Goal: Task Accomplishment & Management: Complete application form

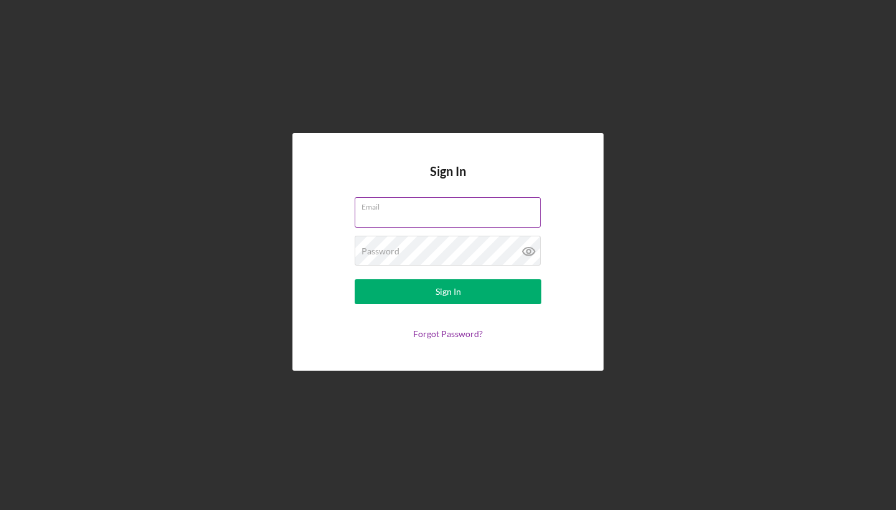
click at [400, 224] on input "Email" at bounding box center [448, 212] width 186 height 30
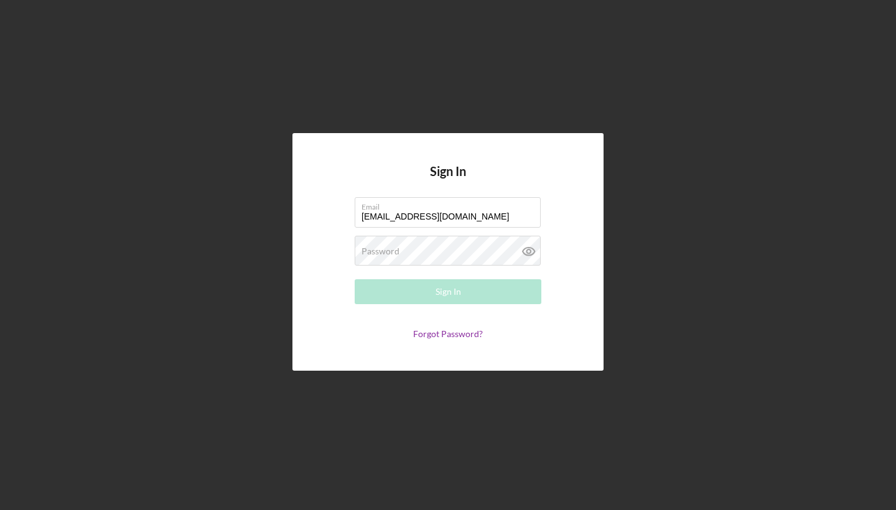
type input "[EMAIL_ADDRESS][DOMAIN_NAME]"
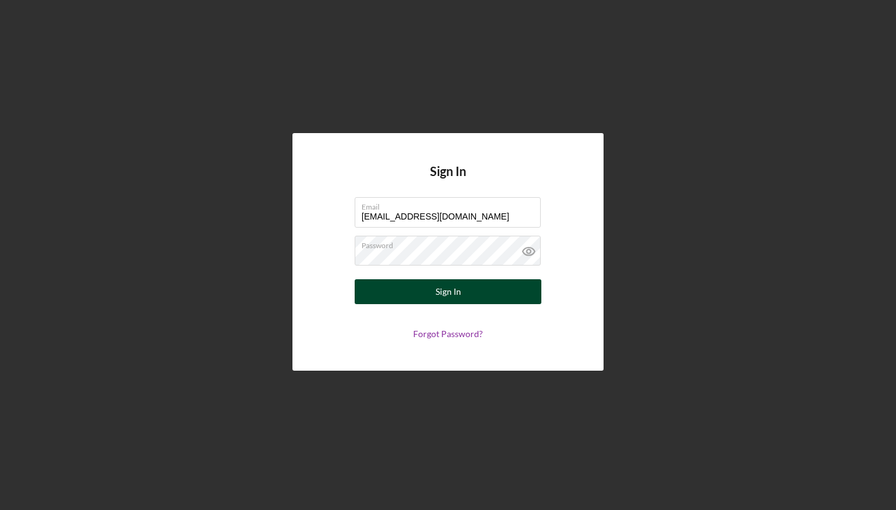
click at [389, 296] on button "Sign In" at bounding box center [448, 291] width 187 height 25
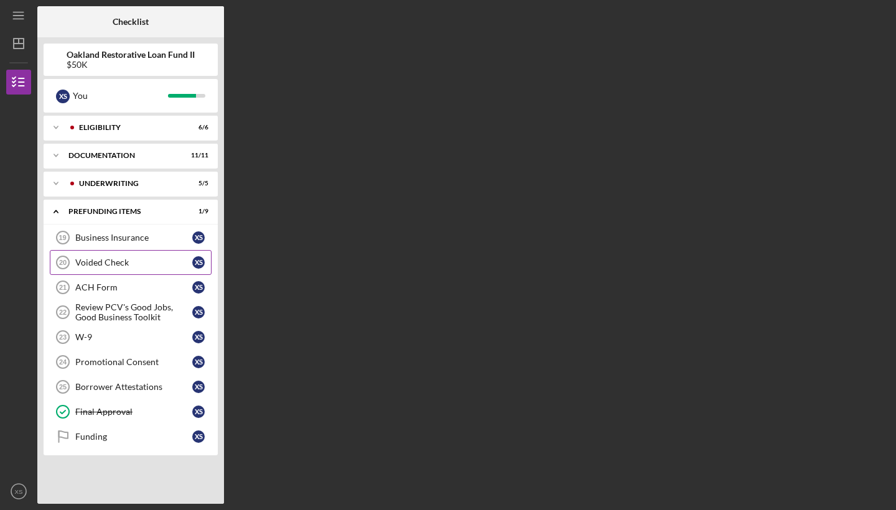
click at [139, 260] on div "Voided Check" at bounding box center [133, 262] width 117 height 10
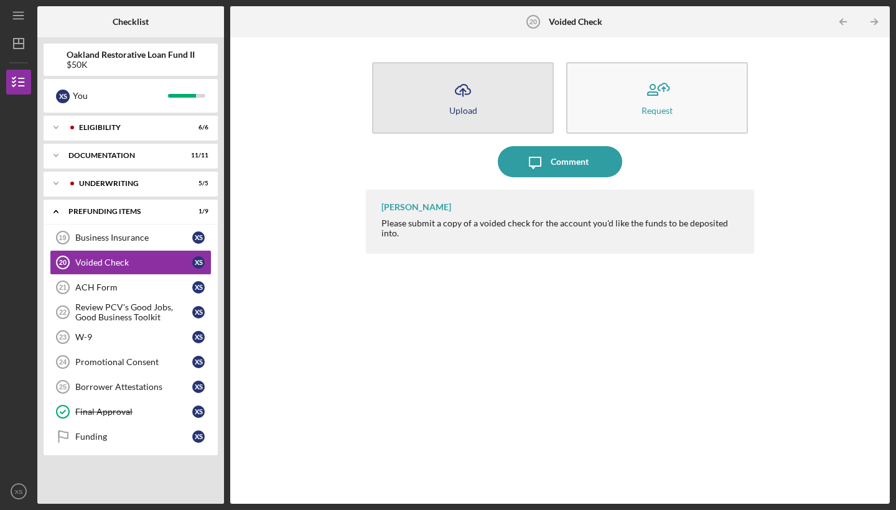
click at [501, 101] on button "Icon/Upload Upload" at bounding box center [463, 98] width 182 height 72
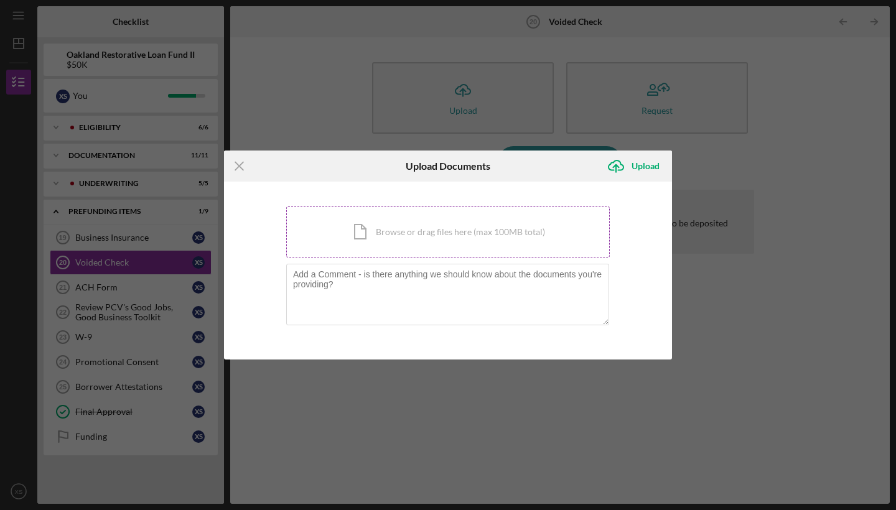
click at [429, 247] on div "Icon/Document Browse or drag files here (max 100MB total) Tap to choose files o…" at bounding box center [447, 231] width 323 height 51
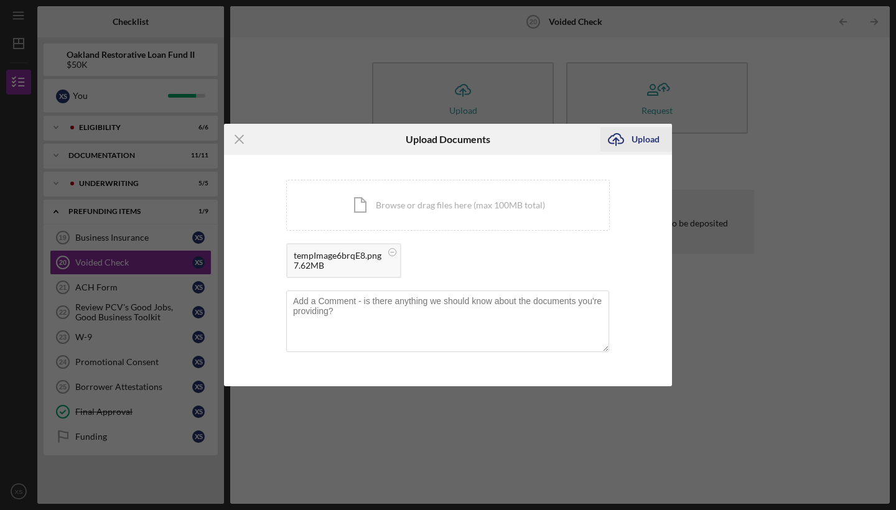
click at [639, 141] on div "Upload" at bounding box center [645, 139] width 28 height 25
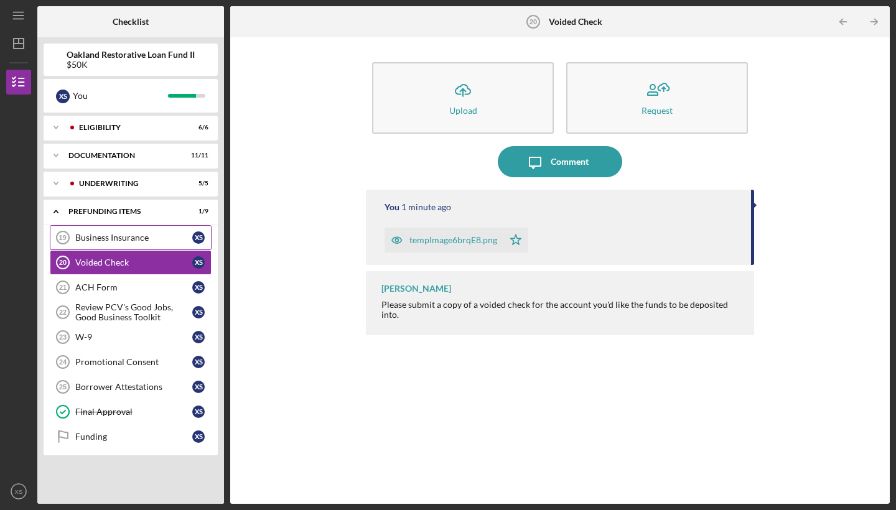
click at [159, 241] on div "Business Insurance" at bounding box center [133, 238] width 117 height 10
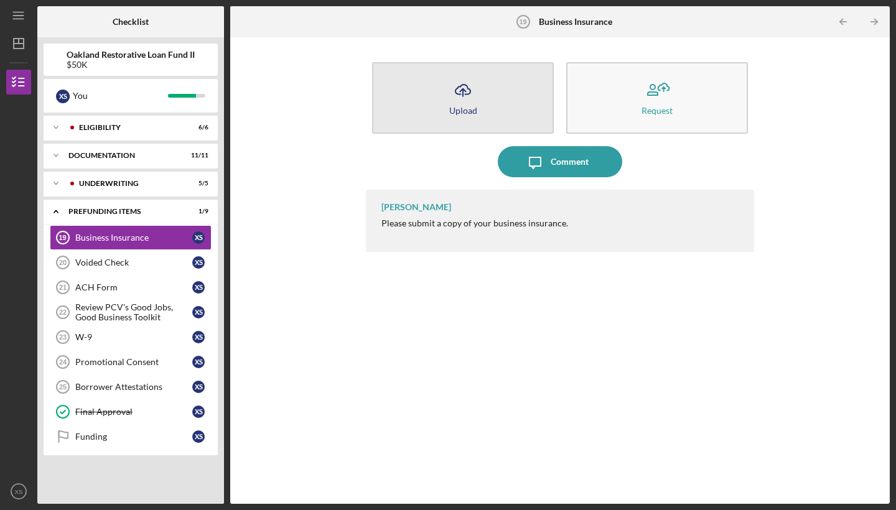
click at [481, 123] on button "Icon/Upload Upload" at bounding box center [463, 98] width 182 height 72
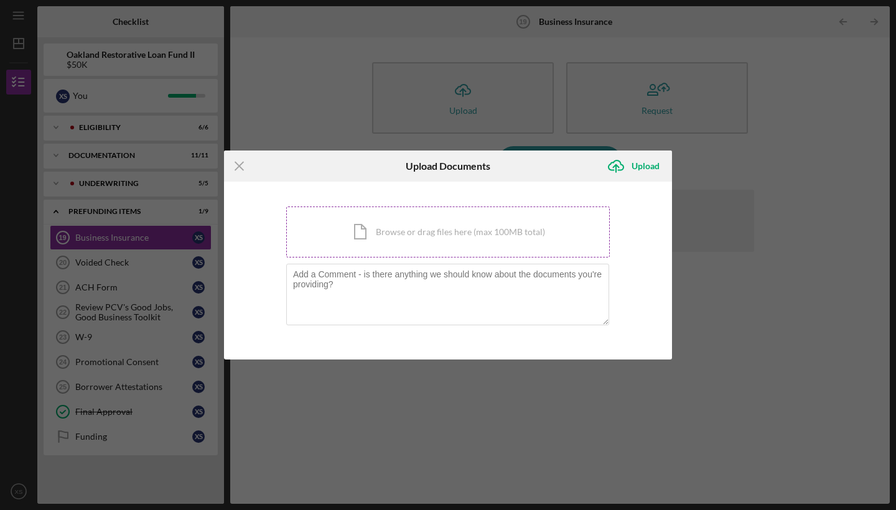
click at [518, 253] on div "Icon/Document Browse or drag files here (max 100MB total) Tap to choose files o…" at bounding box center [447, 231] width 323 height 51
click at [358, 234] on div "Icon/Document Browse or drag files here (max 100MB total) Tap to choose files o…" at bounding box center [447, 231] width 323 height 51
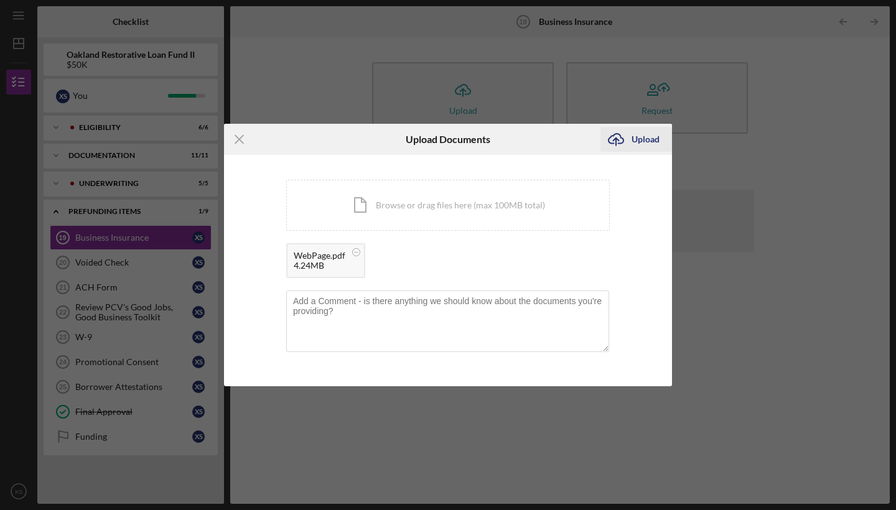
click at [648, 145] on div "Upload" at bounding box center [645, 139] width 28 height 25
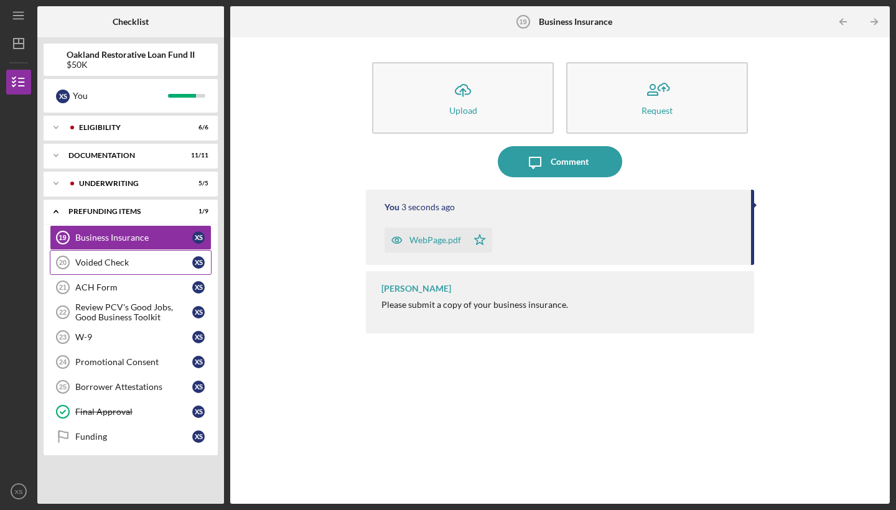
click at [156, 264] on div "Voided Check" at bounding box center [133, 262] width 117 height 10
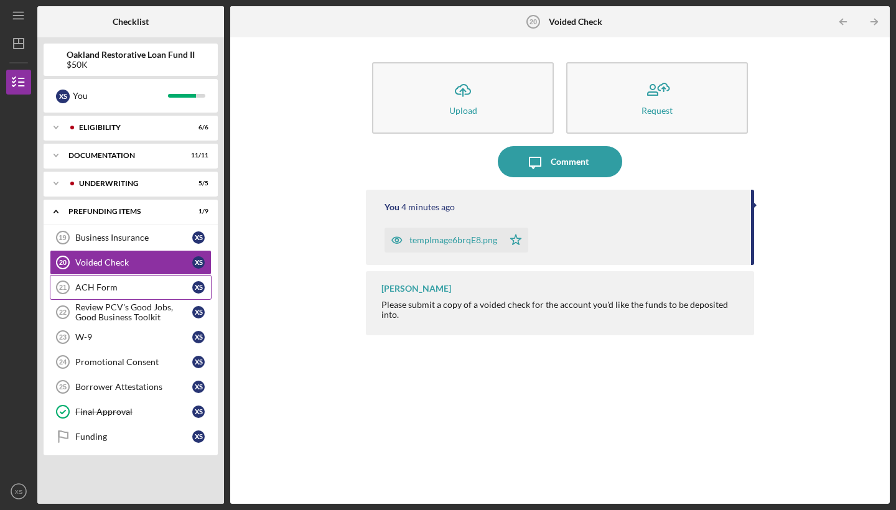
click at [152, 290] on div "ACH Form" at bounding box center [133, 287] width 117 height 10
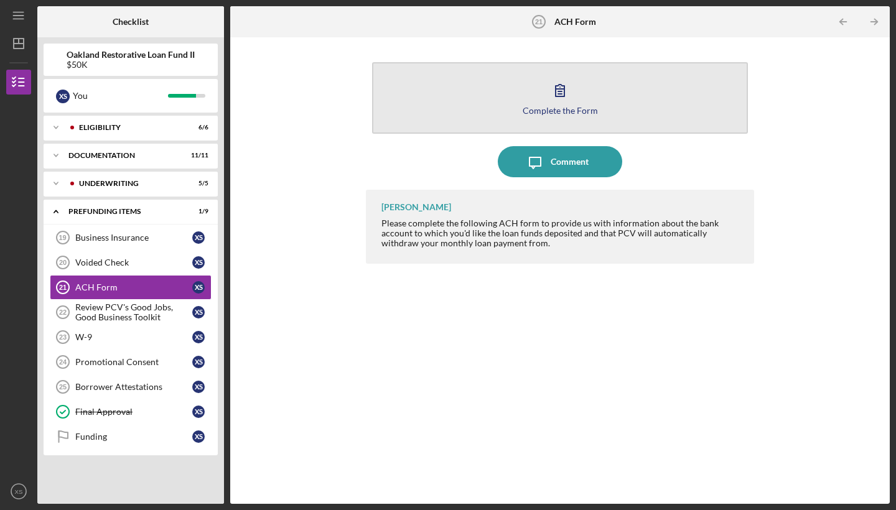
click at [576, 100] on button "Complete the Form Form" at bounding box center [560, 98] width 376 height 72
click at [597, 113] on button "Complete the Form Form" at bounding box center [560, 98] width 376 height 72
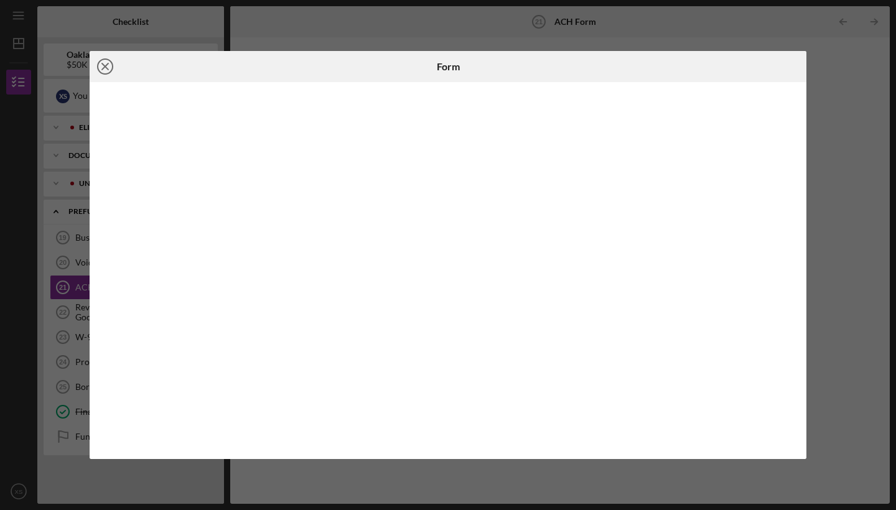
click at [103, 68] on line at bounding box center [105, 66] width 6 height 6
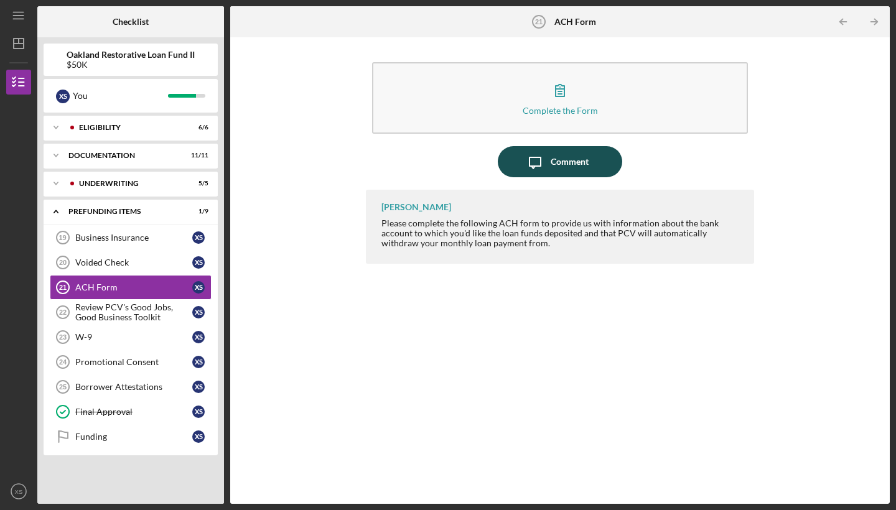
click at [547, 155] on icon "Icon/Message" at bounding box center [534, 161] width 31 height 31
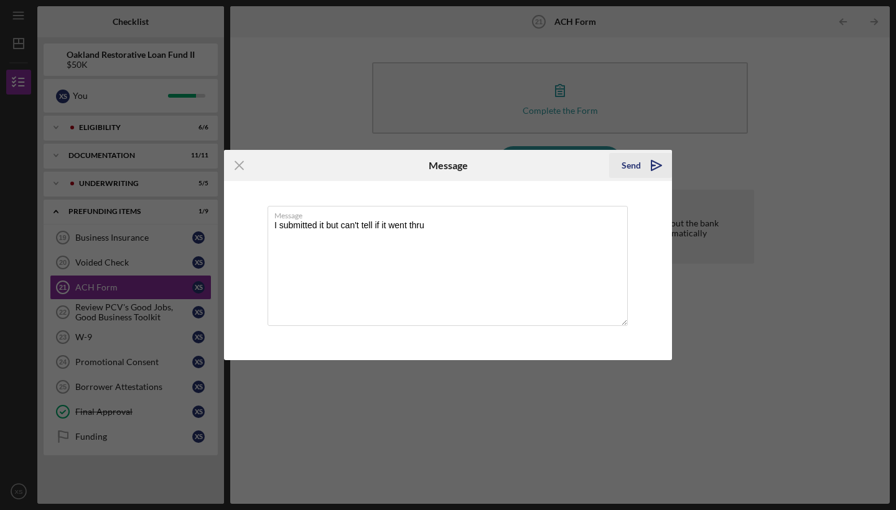
type textarea "I submitted it but can't tell if it went thru"
click at [651, 162] on icon "Icon/icon-invite-send" at bounding box center [656, 165] width 31 height 31
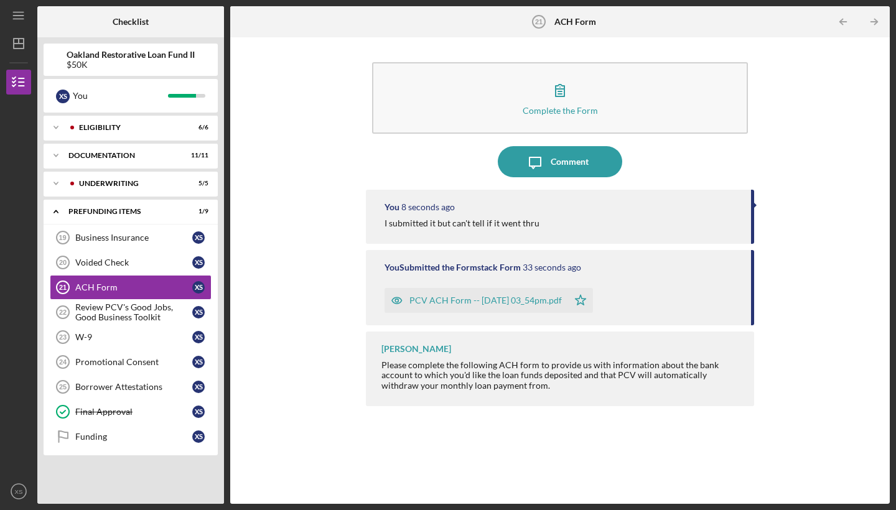
click at [437, 303] on div "PCV ACH Form -- [DATE] 03_54pm.pdf" at bounding box center [485, 300] width 152 height 10
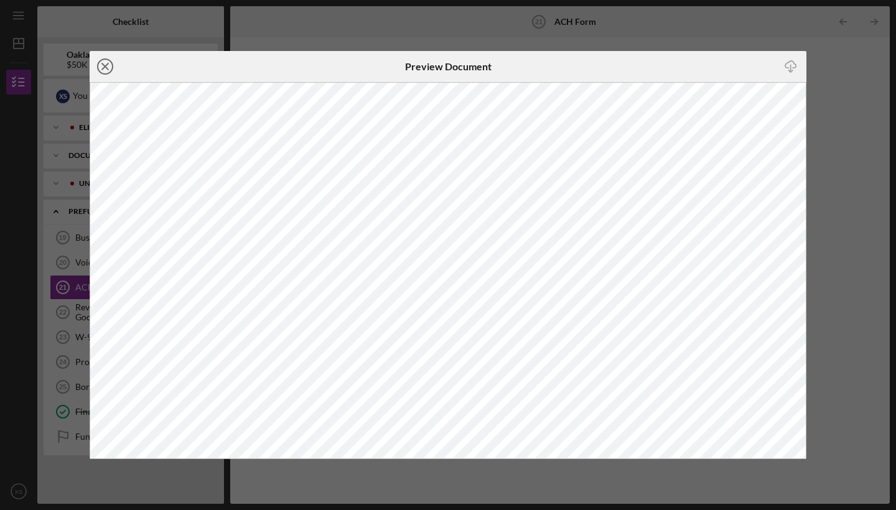
click at [107, 62] on icon "Icon/Close" at bounding box center [105, 66] width 31 height 31
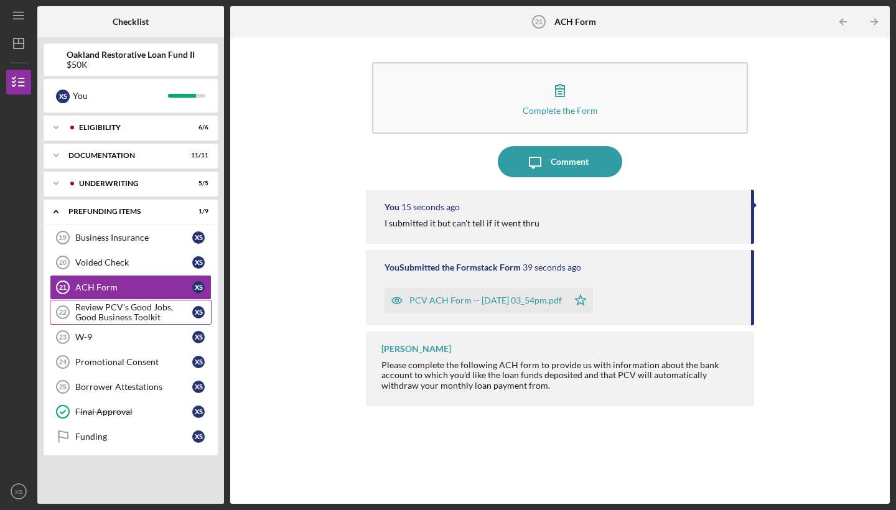
click at [174, 316] on div "Review PCV's Good Jobs, Good Business Toolkit" at bounding box center [133, 312] width 117 height 20
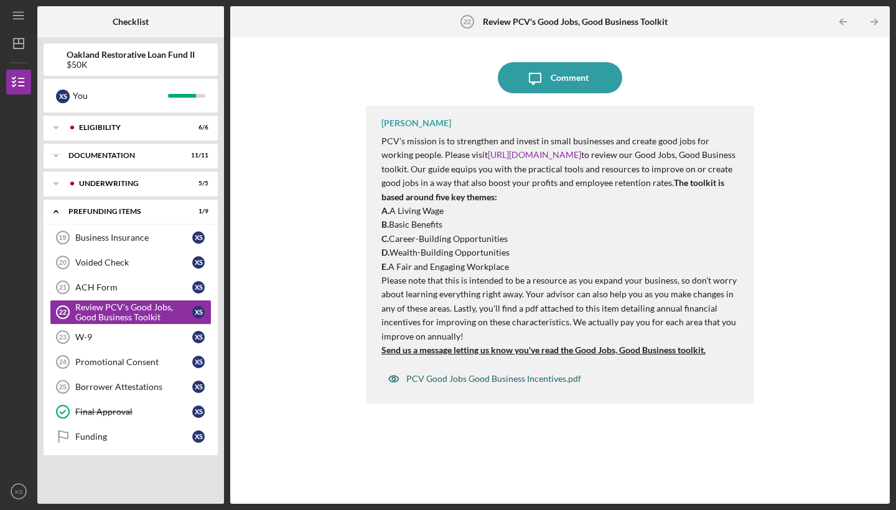
click at [537, 374] on div "PCV Good Jobs Good Business Incentives.pdf" at bounding box center [493, 379] width 175 height 10
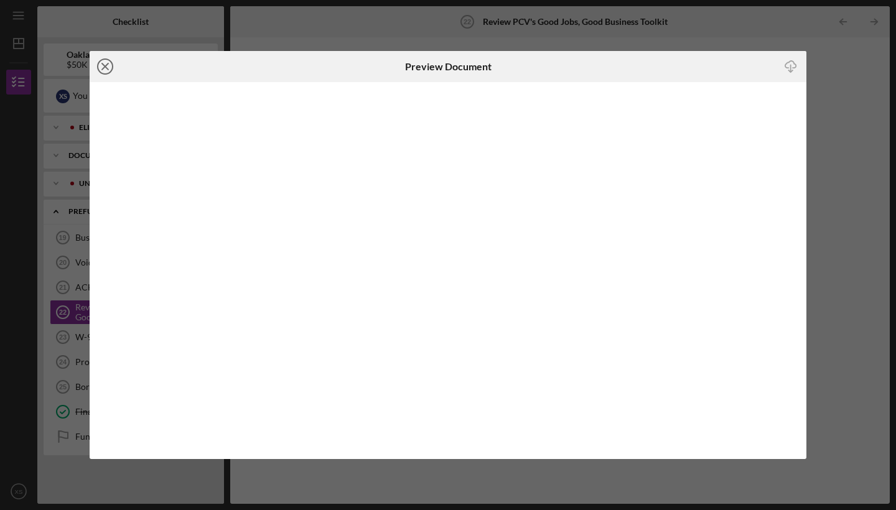
click at [109, 69] on icon "Icon/Close" at bounding box center [105, 66] width 31 height 31
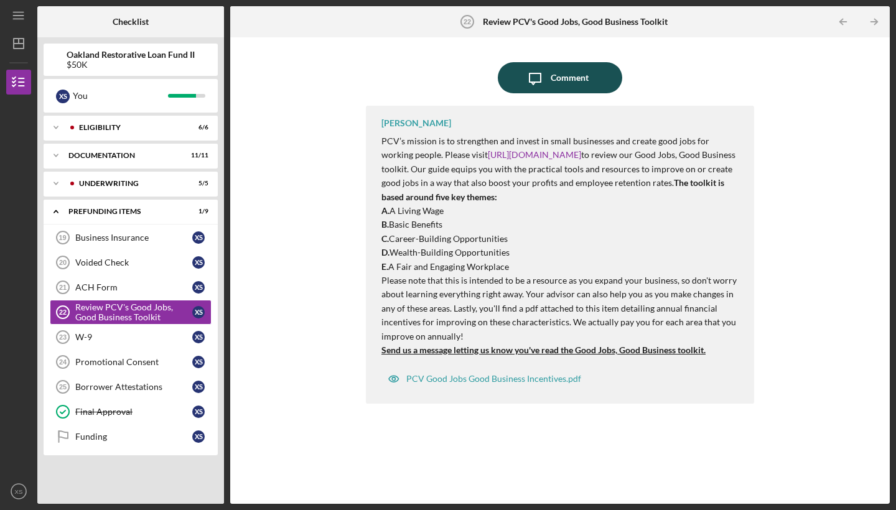
click at [576, 80] on div "Comment" at bounding box center [569, 77] width 38 height 31
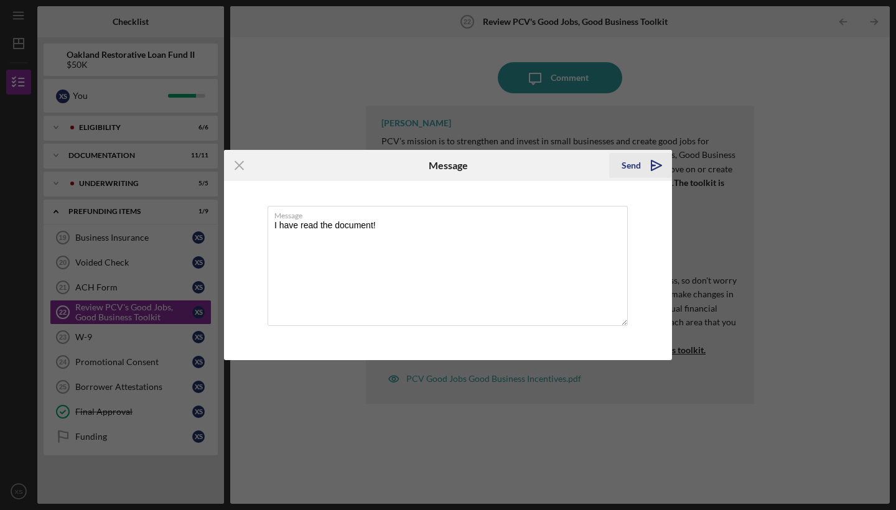
type textarea "I have read the document!"
click at [646, 161] on icon "Icon/icon-invite-send" at bounding box center [656, 165] width 31 height 31
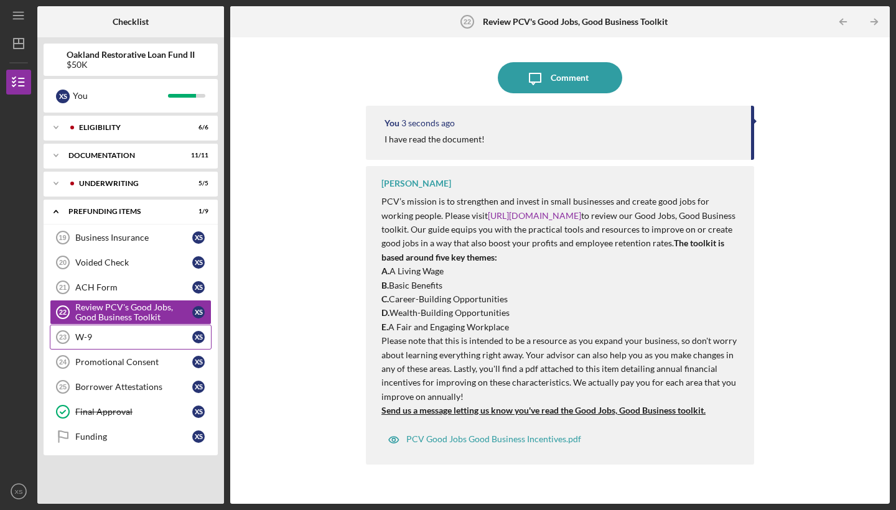
click at [118, 333] on div "W-9" at bounding box center [133, 337] width 117 height 10
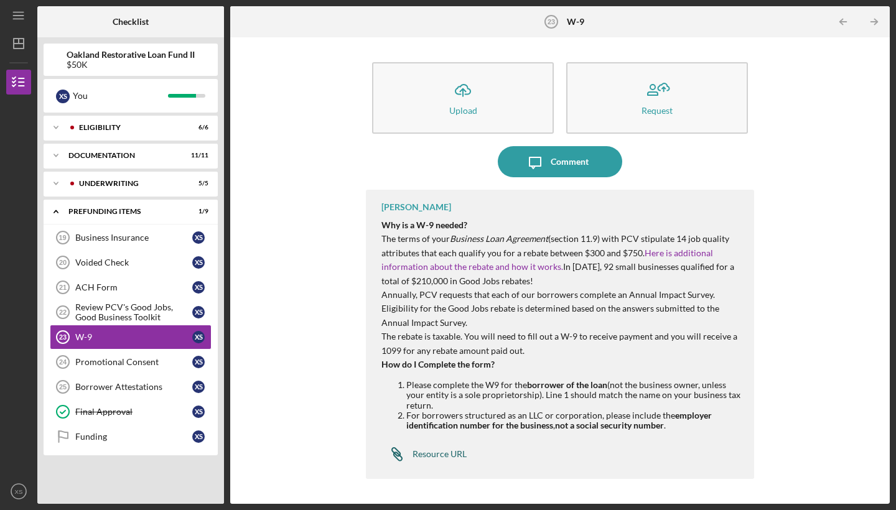
click at [447, 453] on div "Resource URL" at bounding box center [439, 454] width 54 height 10
click at [147, 239] on div "Business Insurance" at bounding box center [133, 238] width 117 height 10
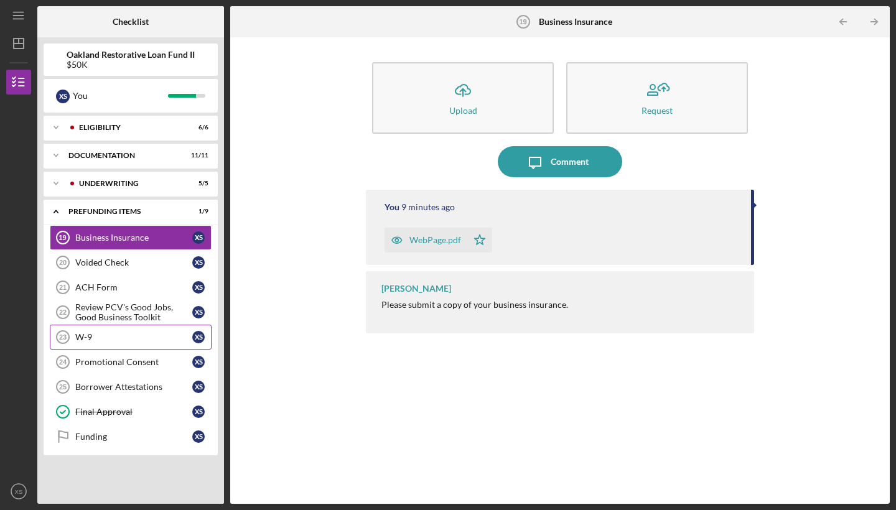
click at [108, 341] on div "W-9" at bounding box center [133, 337] width 117 height 10
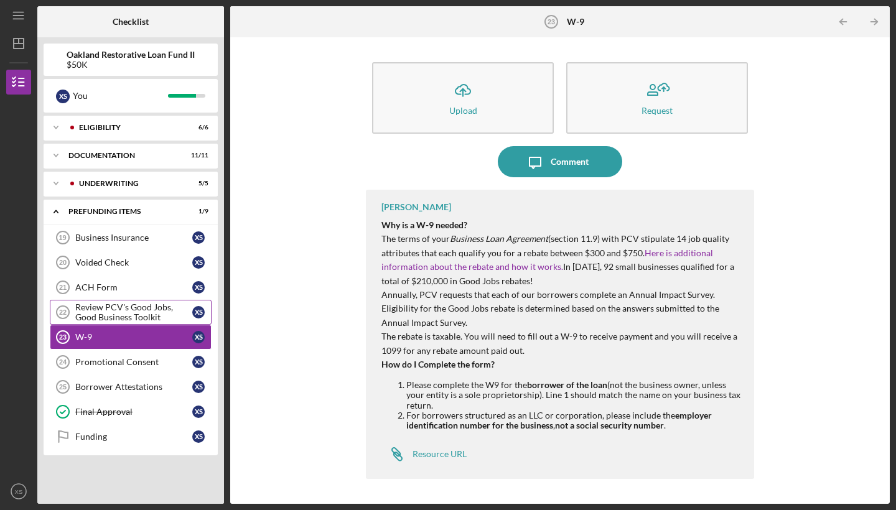
click at [115, 309] on div "Review PCV's Good Jobs, Good Business Toolkit" at bounding box center [133, 312] width 117 height 20
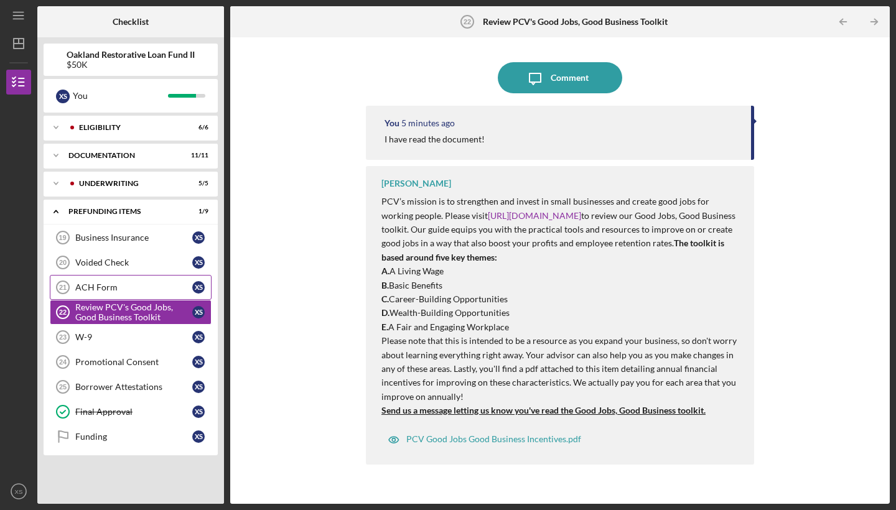
click at [118, 288] on div "ACH Form" at bounding box center [133, 287] width 117 height 10
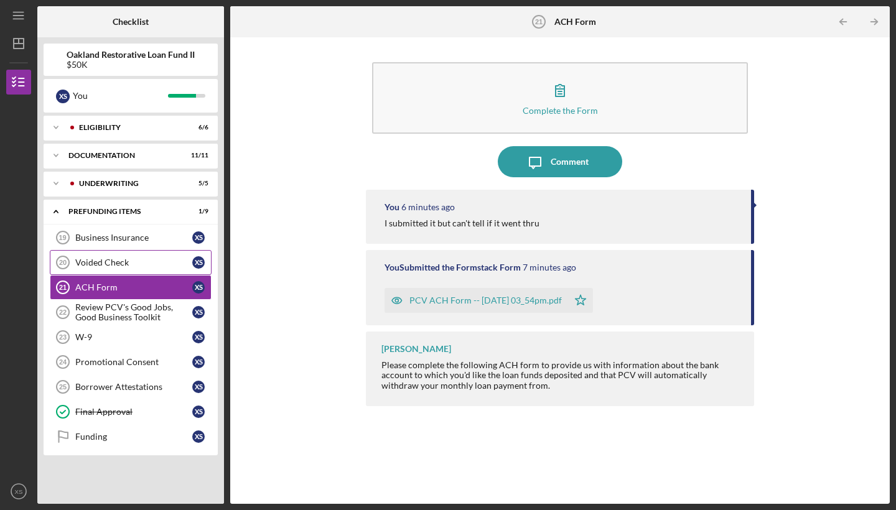
click at [120, 265] on div "Voided Check" at bounding box center [133, 262] width 117 height 10
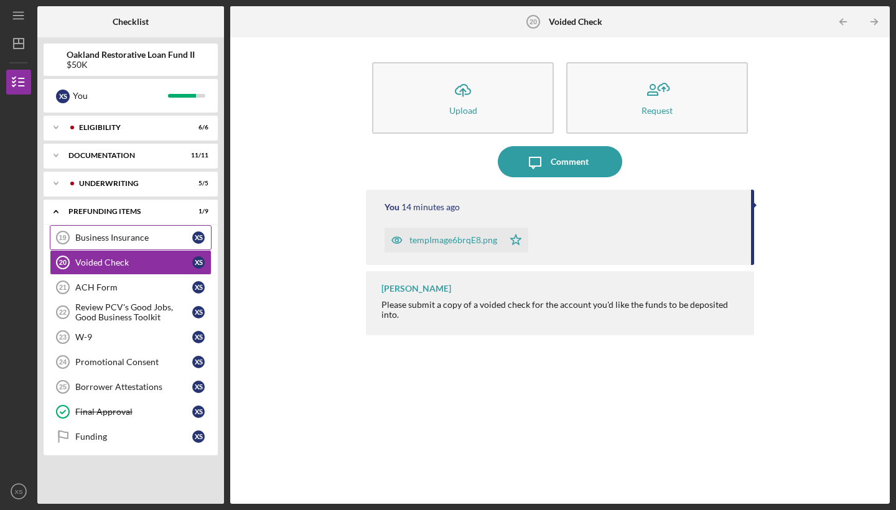
click at [120, 238] on div "Business Insurance" at bounding box center [133, 238] width 117 height 10
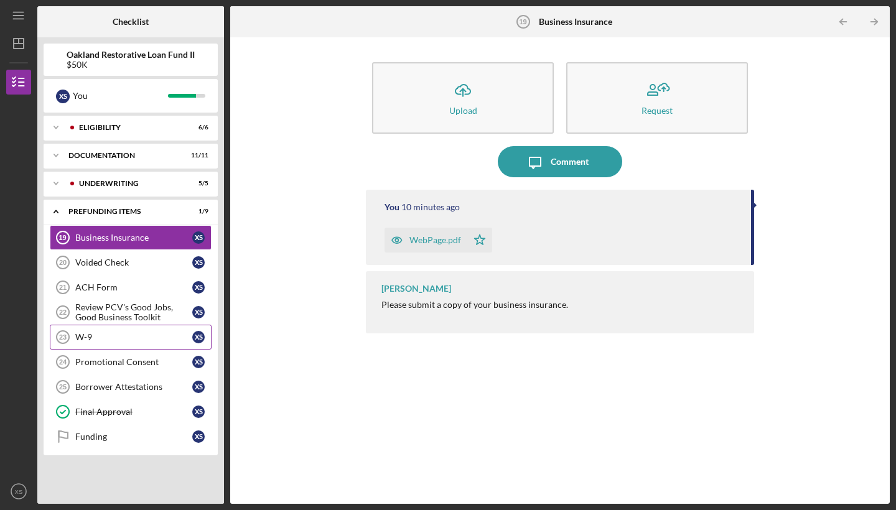
click at [105, 340] on div "W-9" at bounding box center [133, 337] width 117 height 10
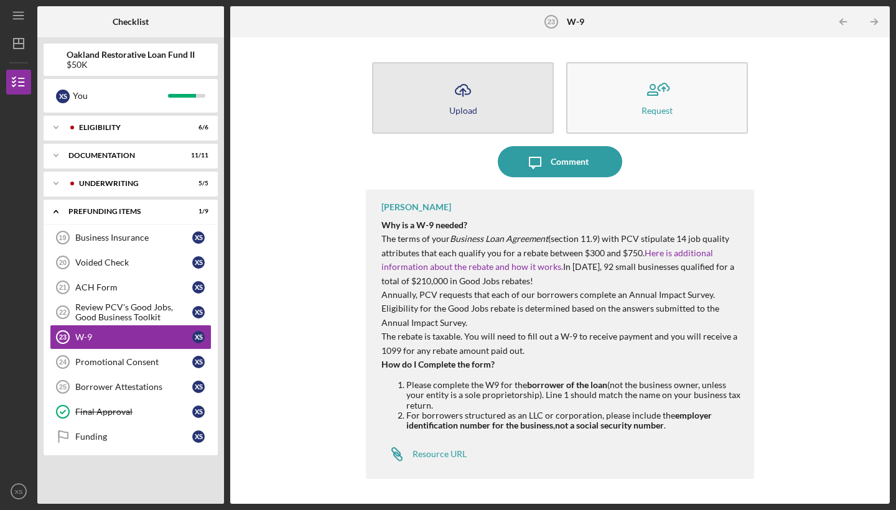
click at [506, 91] on button "Icon/Upload Upload" at bounding box center [463, 98] width 182 height 72
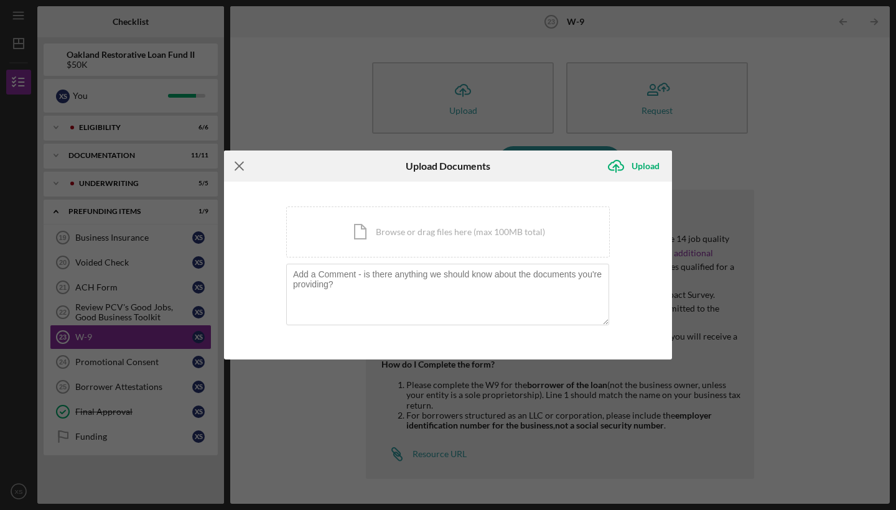
click at [241, 166] on icon "Icon/Menu Close" at bounding box center [239, 166] width 31 height 31
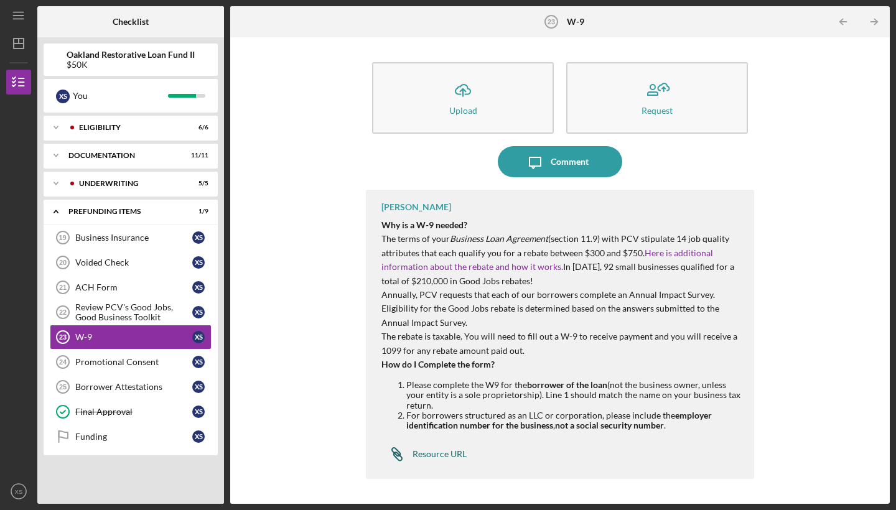
click at [448, 453] on div "Resource URL" at bounding box center [439, 454] width 54 height 10
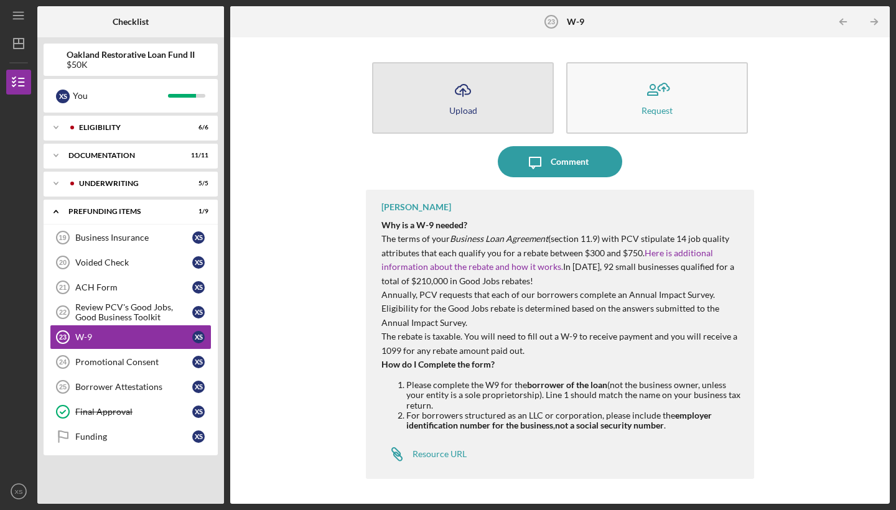
click at [445, 119] on button "Icon/Upload Upload" at bounding box center [463, 98] width 182 height 72
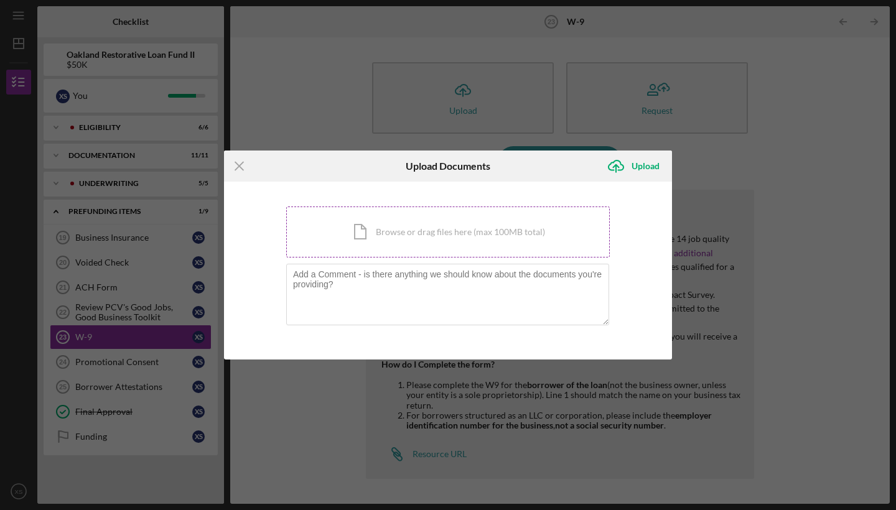
click at [330, 245] on div "Icon/Document Browse or drag files here (max 100MB total) Tap to choose files o…" at bounding box center [447, 231] width 323 height 51
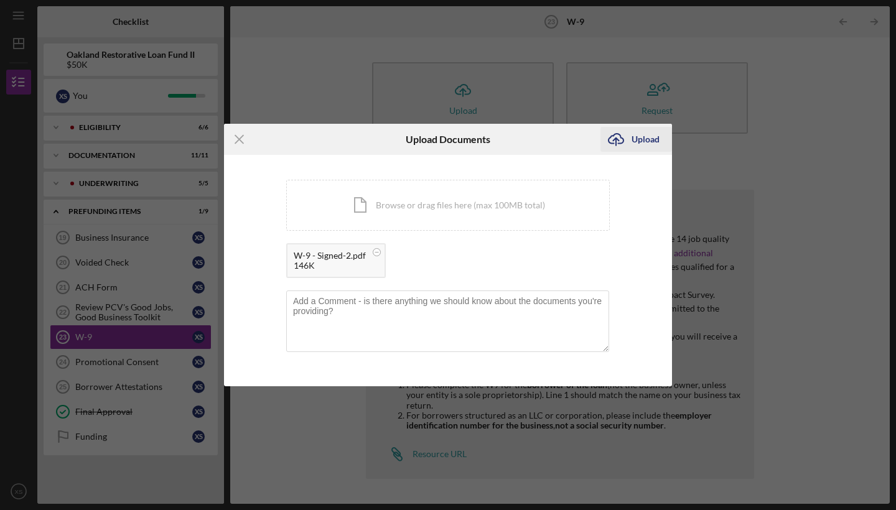
click at [649, 150] on div "Upload" at bounding box center [645, 139] width 28 height 25
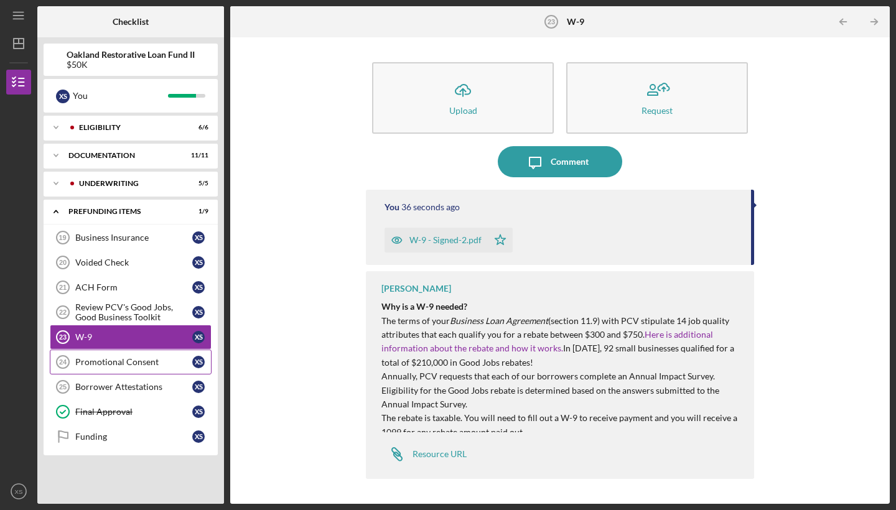
click at [160, 361] on div "Promotional Consent" at bounding box center [133, 362] width 117 height 10
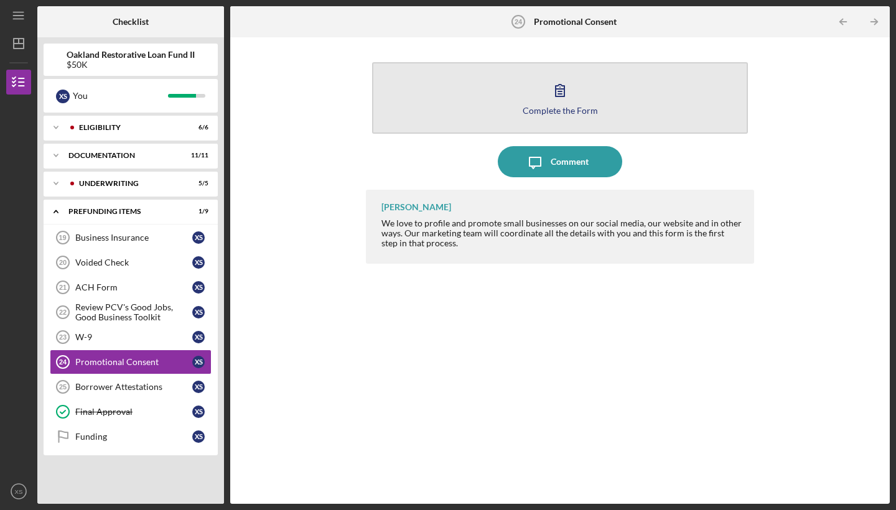
click at [554, 101] on icon "button" at bounding box center [559, 90] width 31 height 31
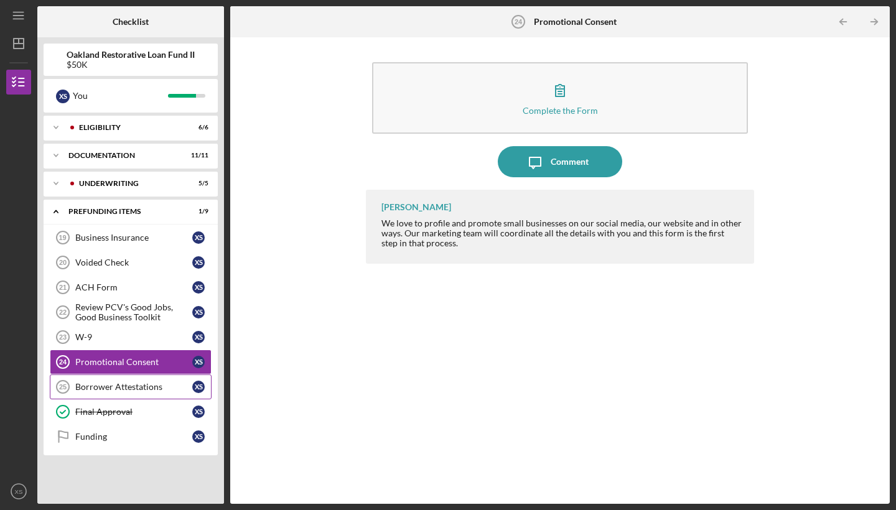
click at [124, 381] on link "Borrower Attestations 25 Borrower Attestations X S" at bounding box center [131, 386] width 162 height 25
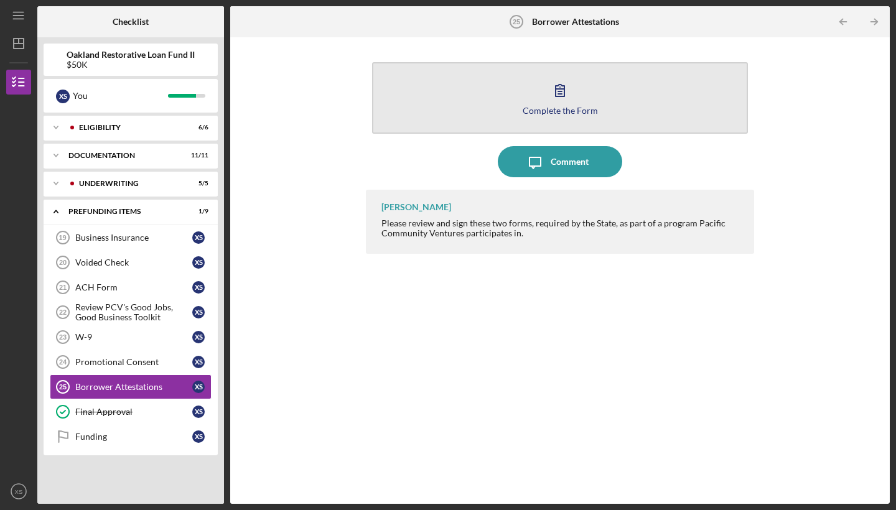
click at [588, 100] on button "Complete the Form Form" at bounding box center [560, 98] width 376 height 72
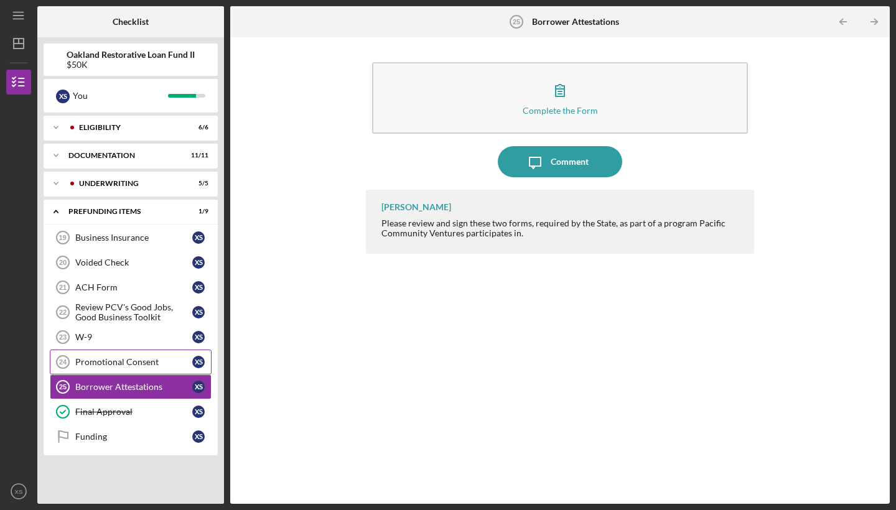
click at [152, 362] on div "Promotional Consent" at bounding box center [133, 362] width 117 height 10
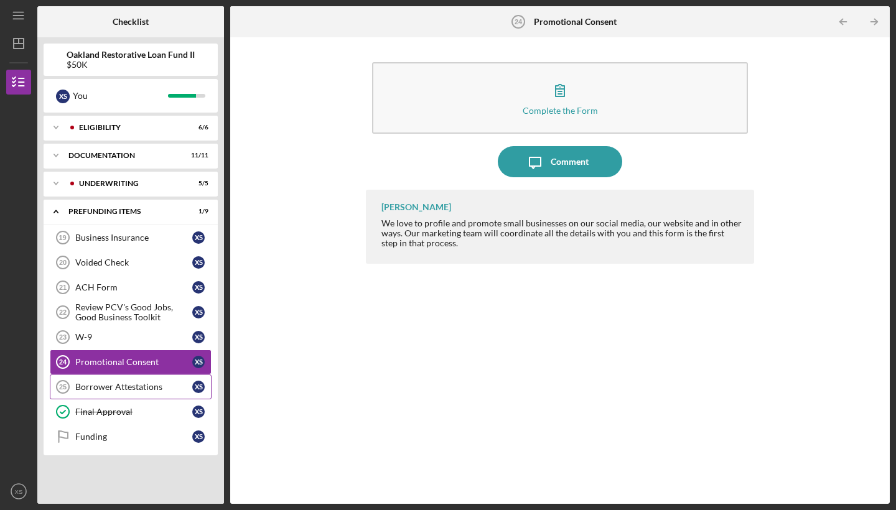
click at [111, 382] on div "Borrower Attestations" at bounding box center [133, 387] width 117 height 10
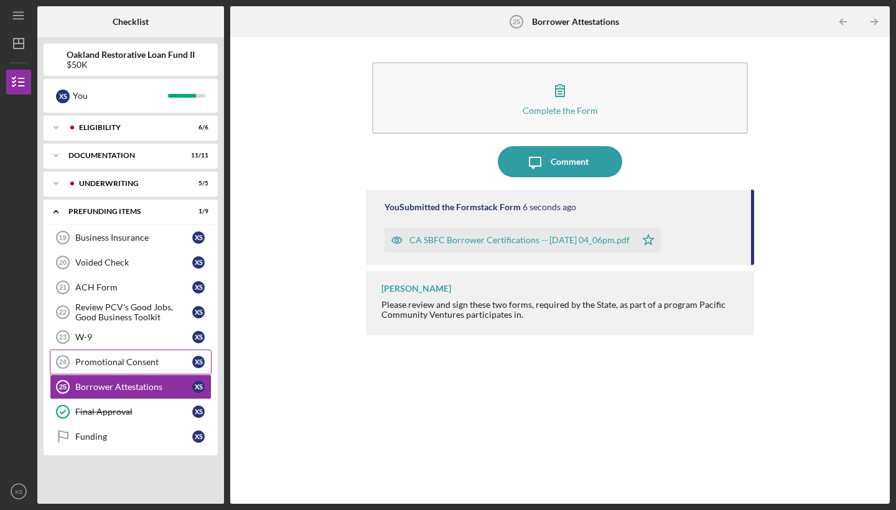
click at [108, 357] on div "Promotional Consent" at bounding box center [133, 362] width 117 height 10
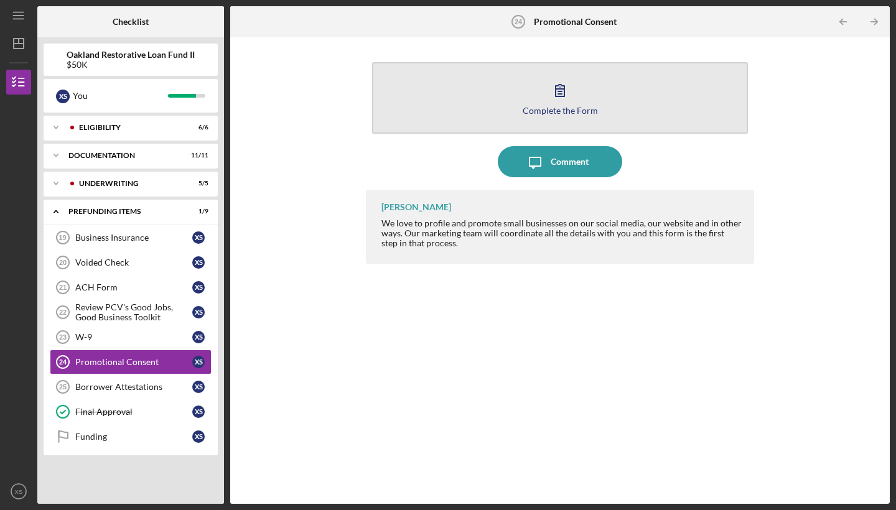
click at [580, 101] on button "Complete the Form Form" at bounding box center [560, 98] width 376 height 72
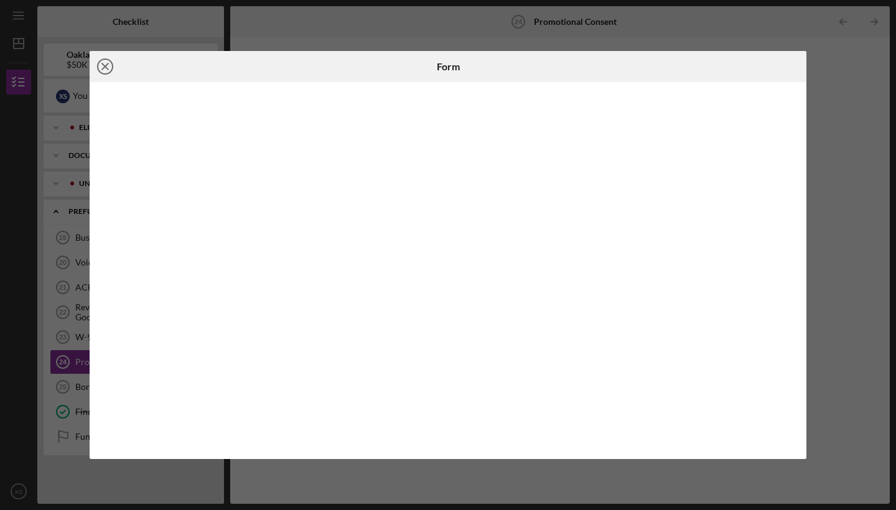
click at [111, 63] on icon "Icon/Close" at bounding box center [105, 66] width 31 height 31
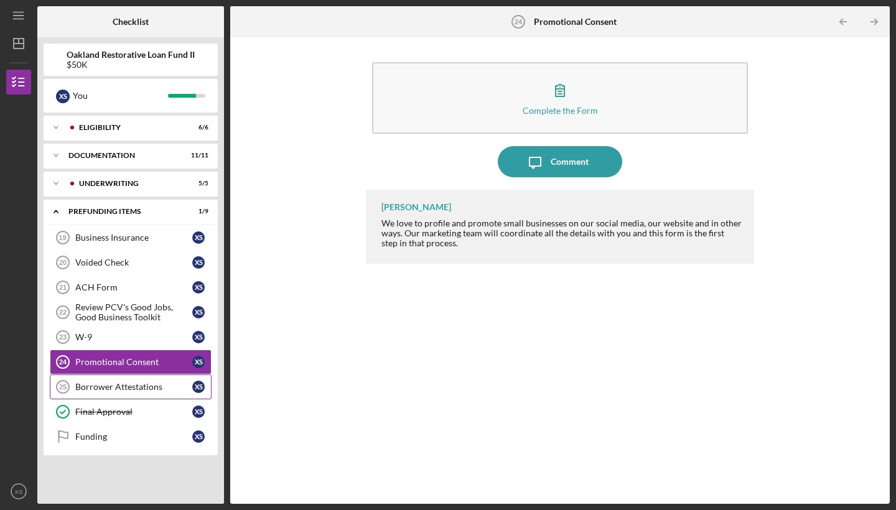
click at [120, 384] on div "Borrower Attestations" at bounding box center [133, 387] width 117 height 10
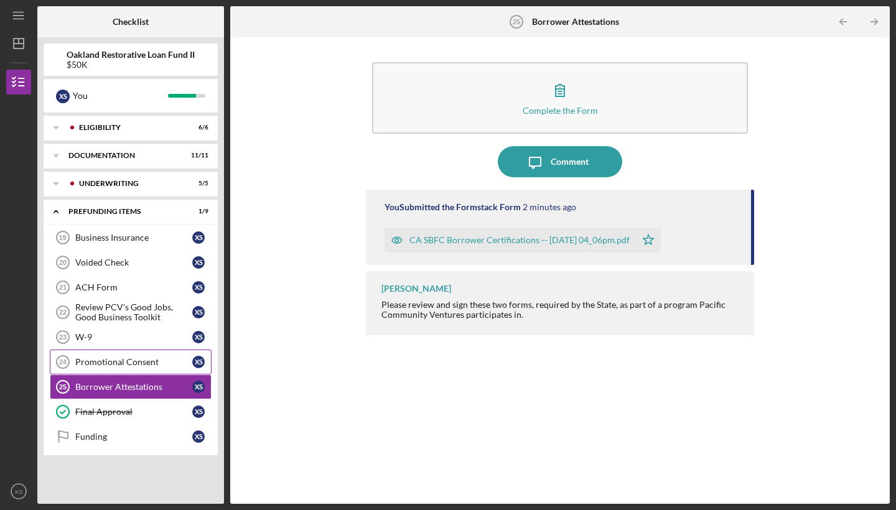
click at [133, 365] on div "Promotional Consent" at bounding box center [133, 362] width 117 height 10
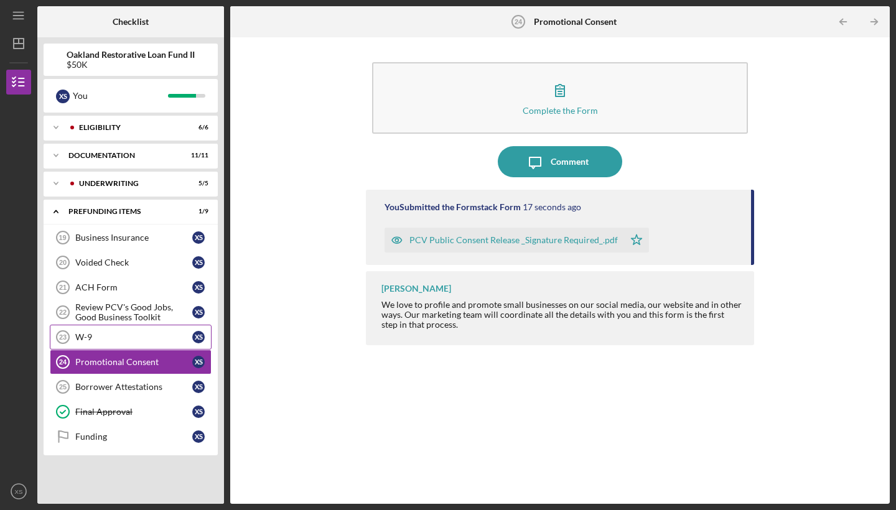
click at [129, 345] on link "W-9 23 W-9 X S" at bounding box center [131, 337] width 162 height 25
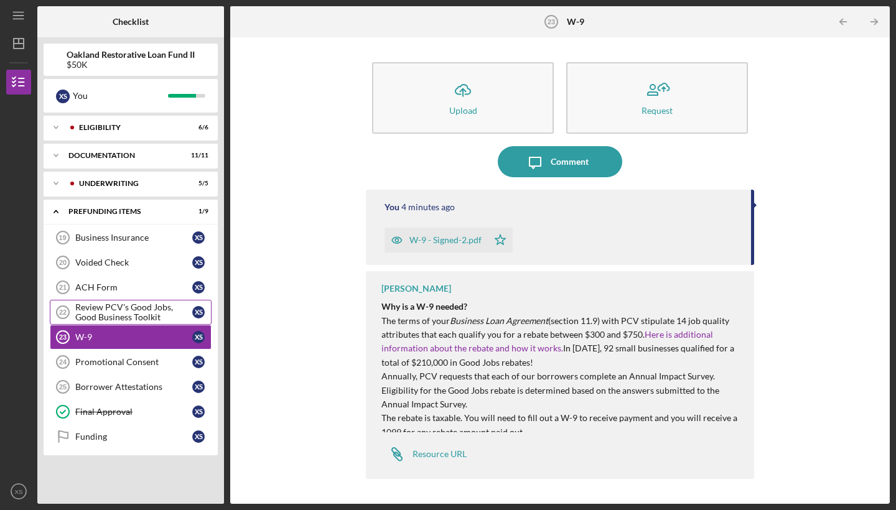
click at [137, 307] on div "Review PCV's Good Jobs, Good Business Toolkit" at bounding box center [133, 312] width 117 height 20
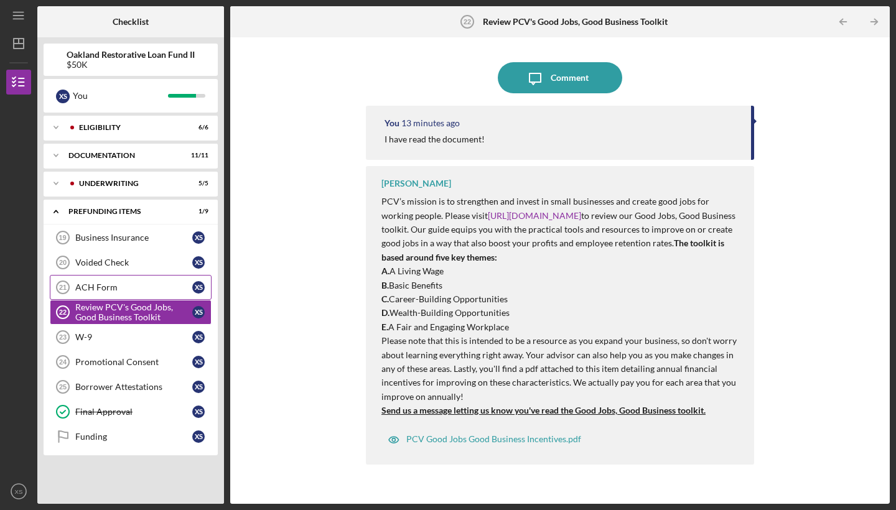
click at [134, 282] on link "ACH Form 21 ACH Form X S" at bounding box center [131, 287] width 162 height 25
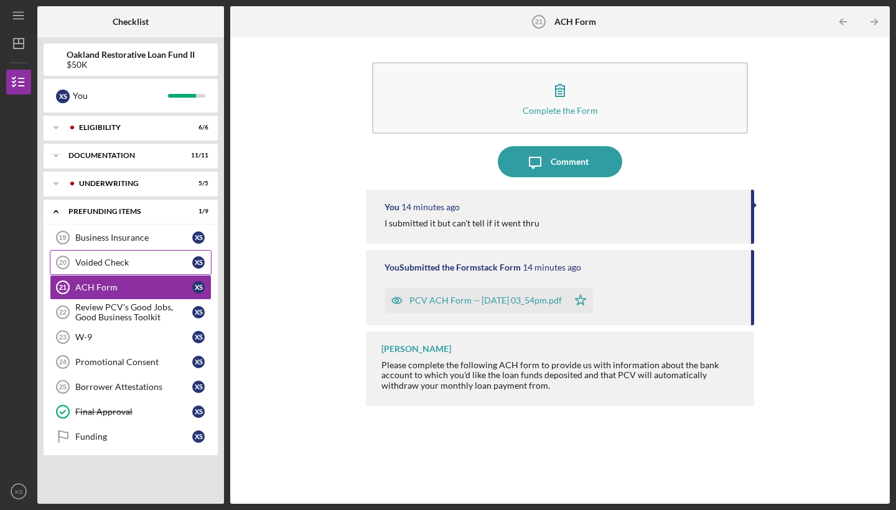
click at [131, 267] on div "Voided Check" at bounding box center [133, 262] width 117 height 10
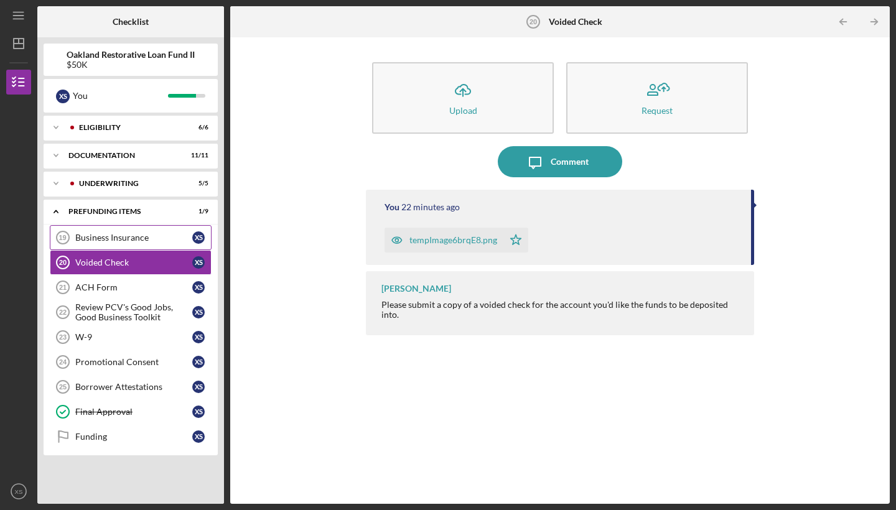
click at [131, 247] on link "Business Insurance 19 Business Insurance X S" at bounding box center [131, 237] width 162 height 25
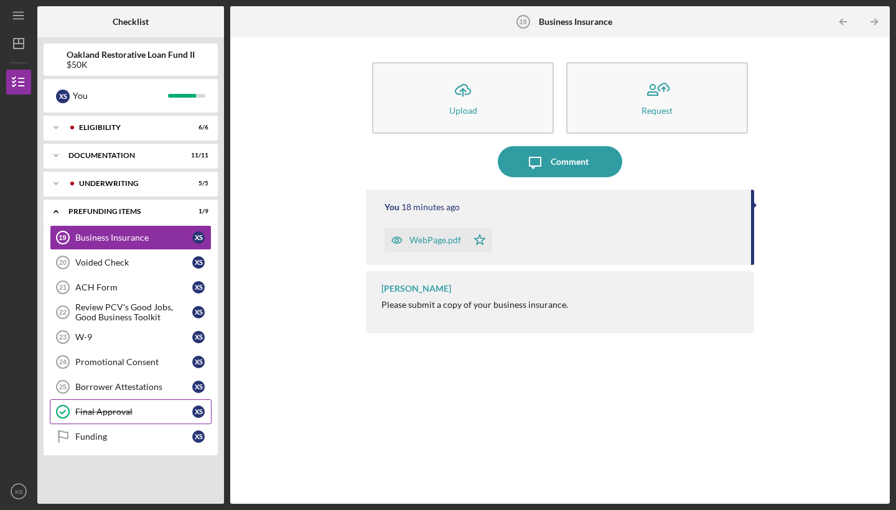
click at [128, 404] on link "Final Approval Final Approval X S" at bounding box center [131, 411] width 162 height 25
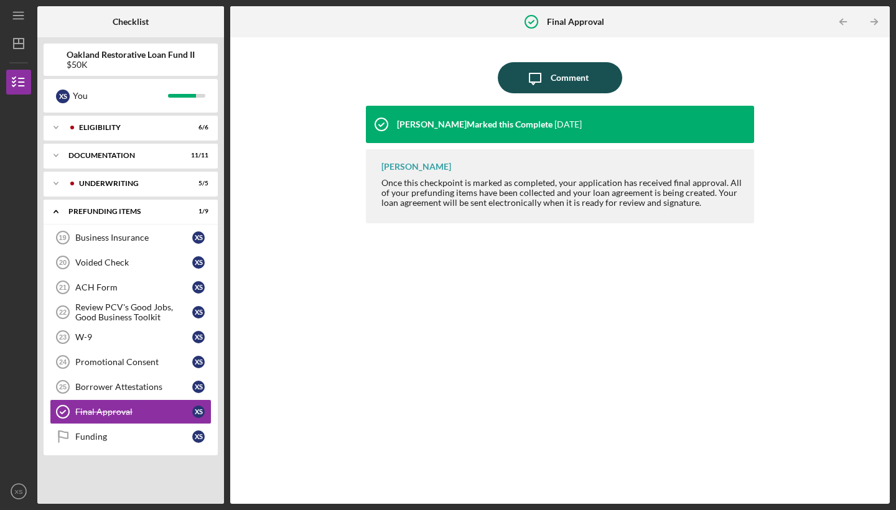
click at [574, 80] on div "Comment" at bounding box center [569, 77] width 38 height 31
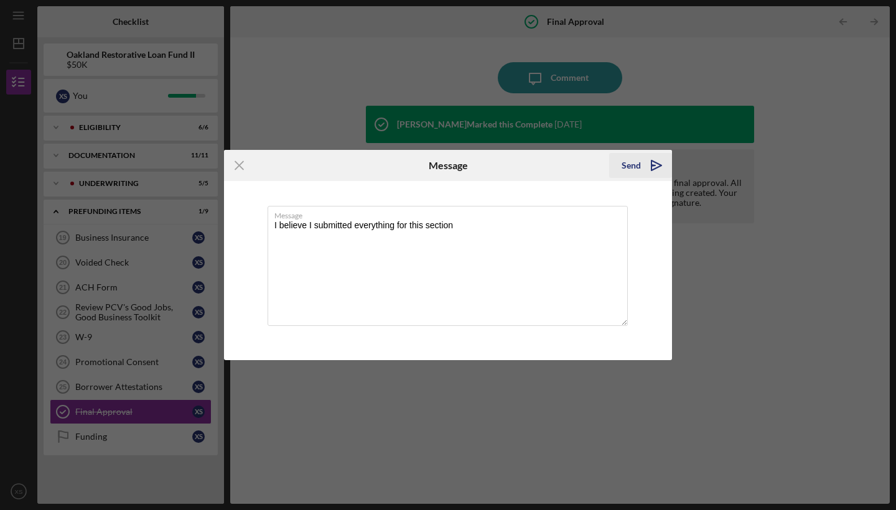
type textarea "I believe I submitted everything for this section"
click at [638, 167] on div "Send" at bounding box center [630, 165] width 19 height 25
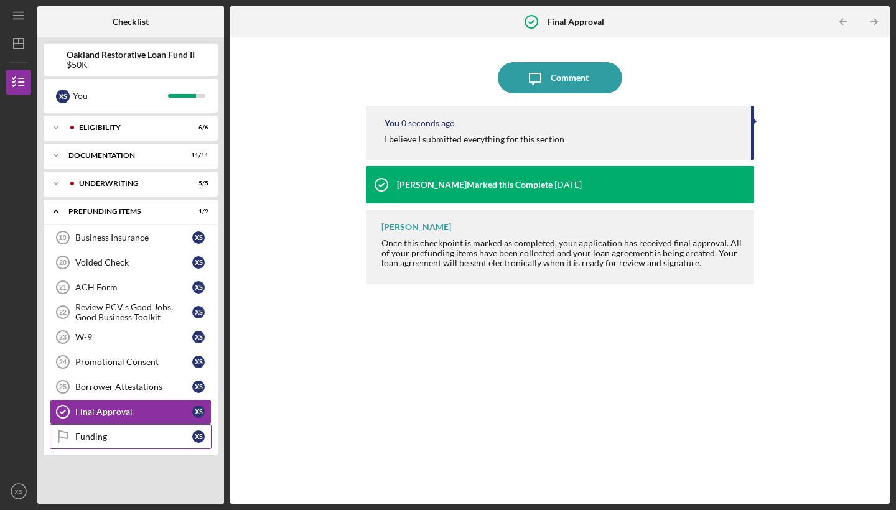
click at [180, 434] on div "Funding" at bounding box center [133, 437] width 117 height 10
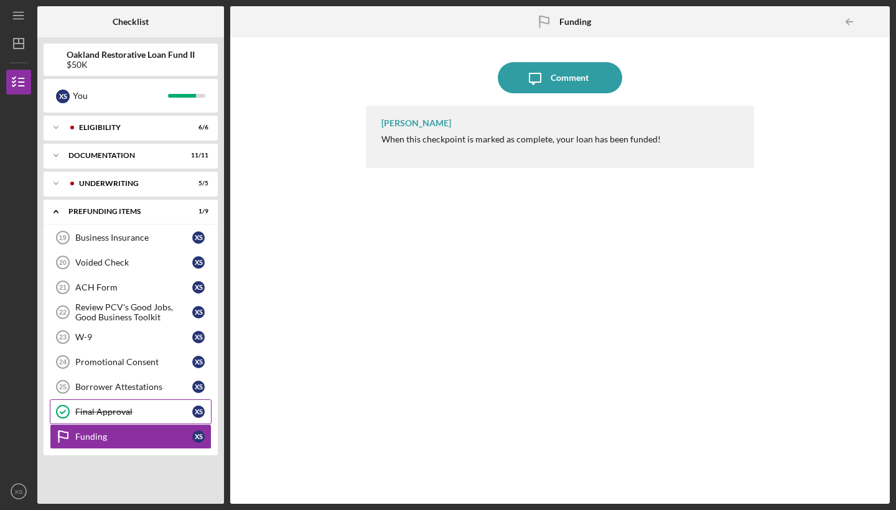
click at [157, 407] on div "Final Approval" at bounding box center [133, 412] width 117 height 10
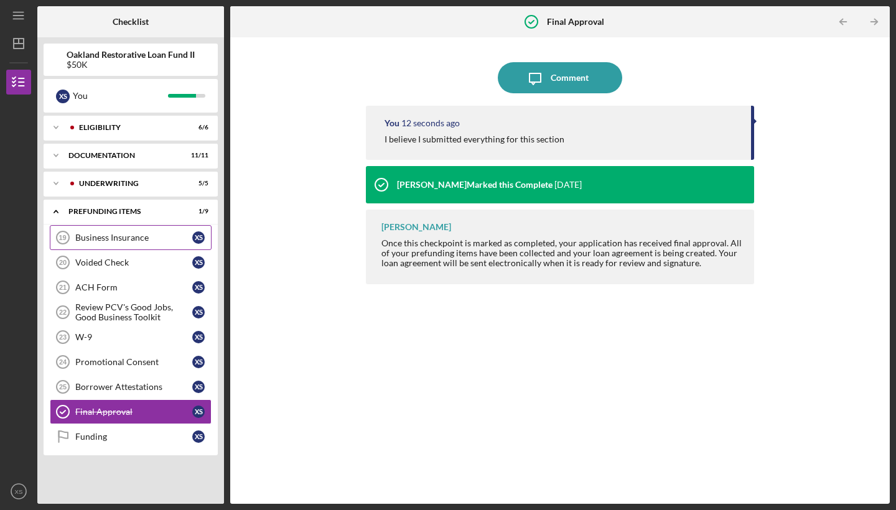
click at [128, 243] on link "Business Insurance 19 Business Insurance X S" at bounding box center [131, 237] width 162 height 25
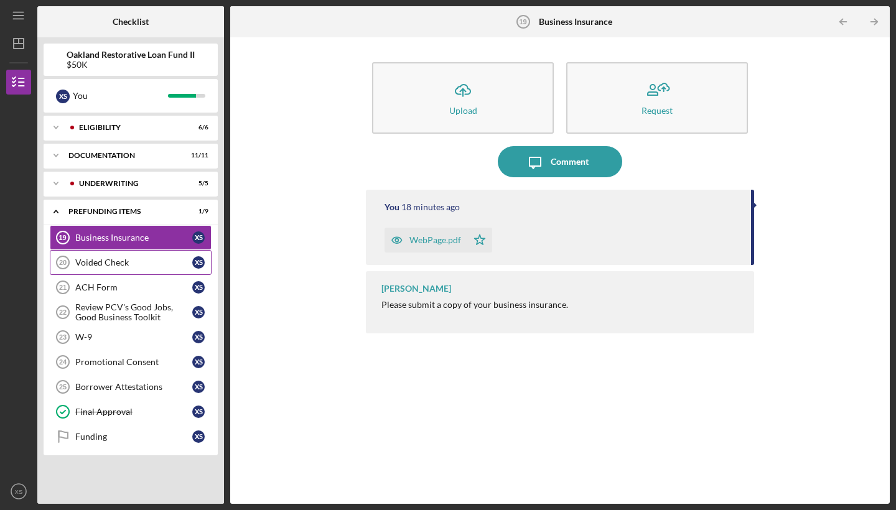
click at [128, 263] on div "Voided Check" at bounding box center [133, 262] width 117 height 10
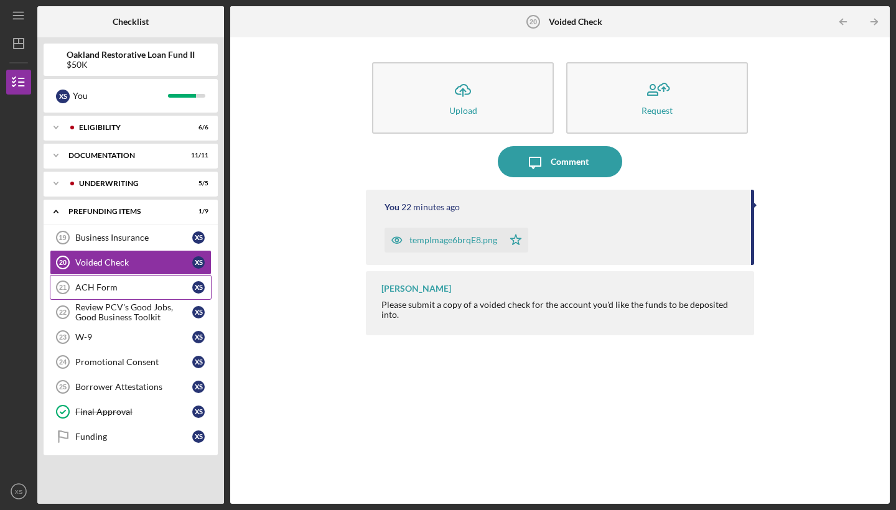
click at [128, 279] on link "ACH Form 21 ACH Form X S" at bounding box center [131, 287] width 162 height 25
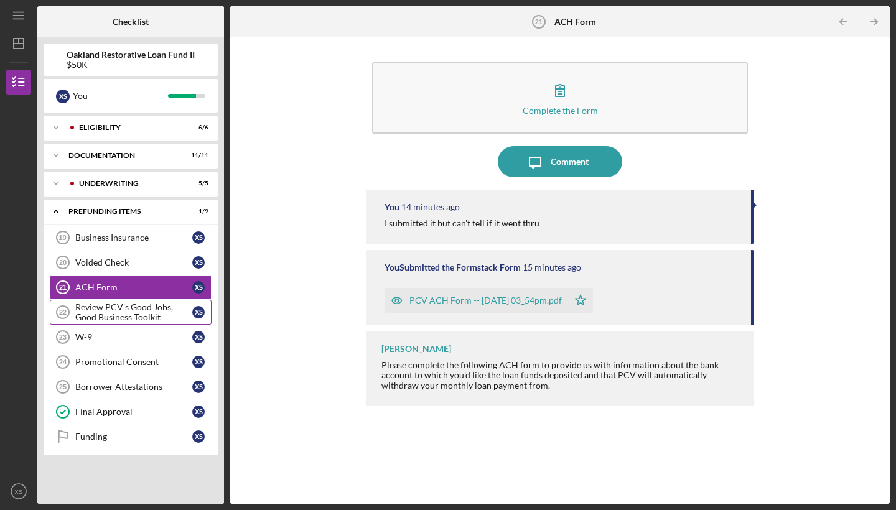
click at [128, 312] on div "Review PCV's Good Jobs, Good Business Toolkit" at bounding box center [133, 312] width 117 height 20
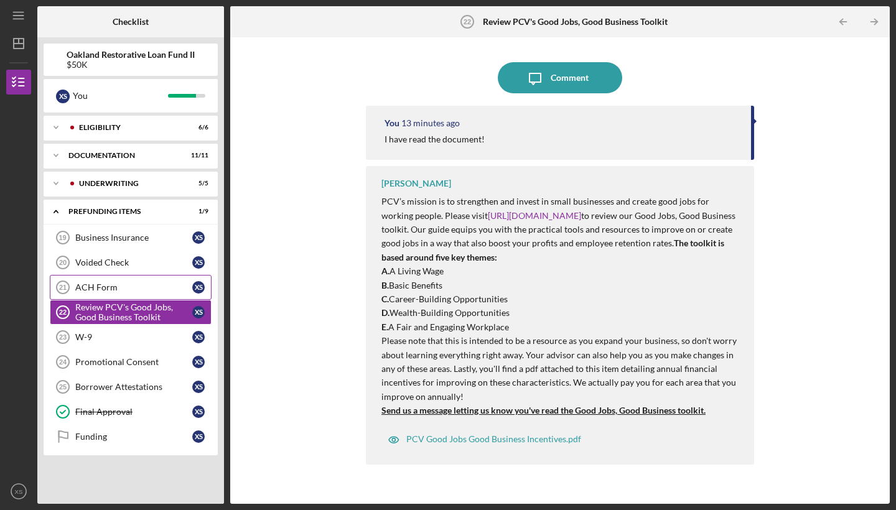
click at [121, 286] on div "ACH Form" at bounding box center [133, 287] width 117 height 10
